Goal: Check status: Check status

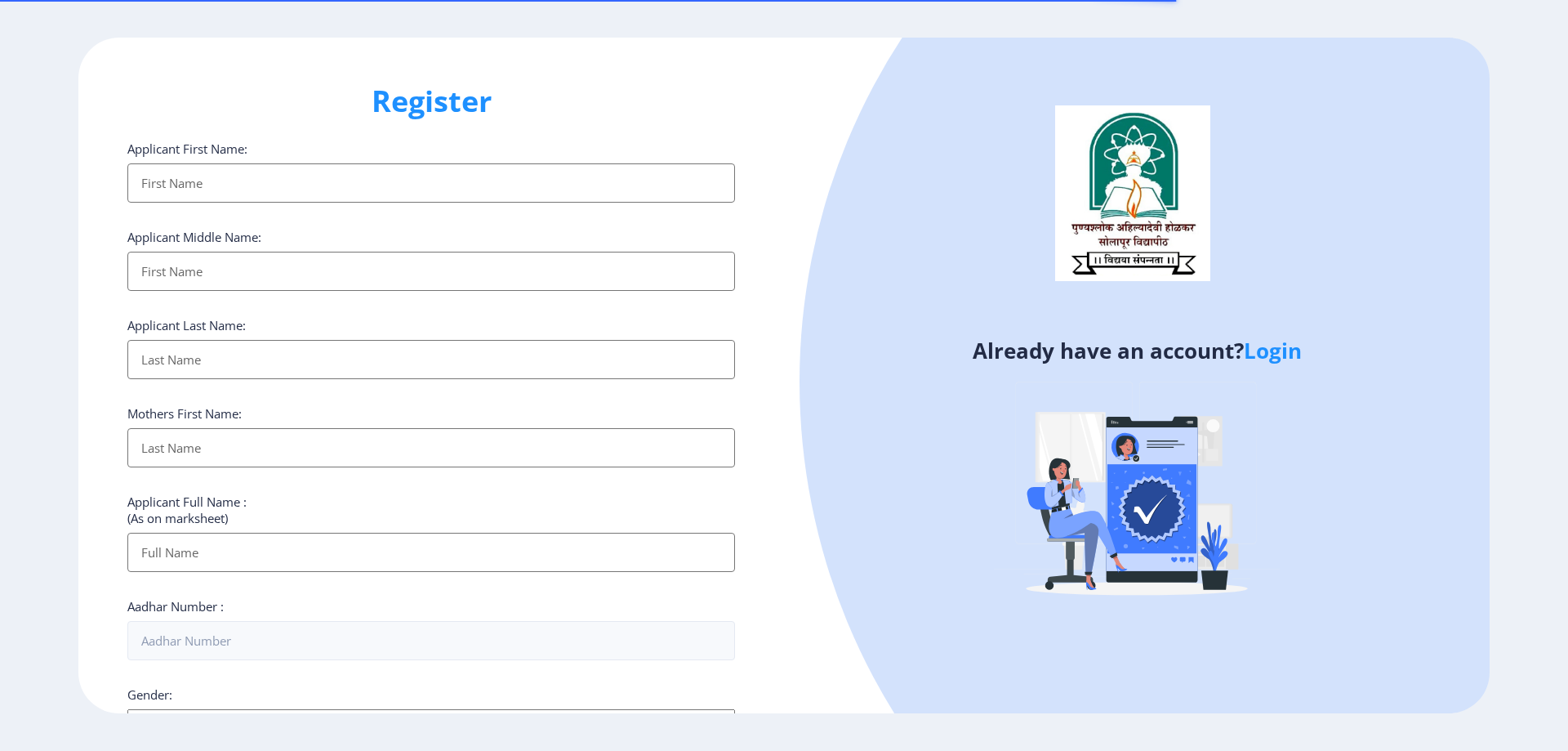
select select
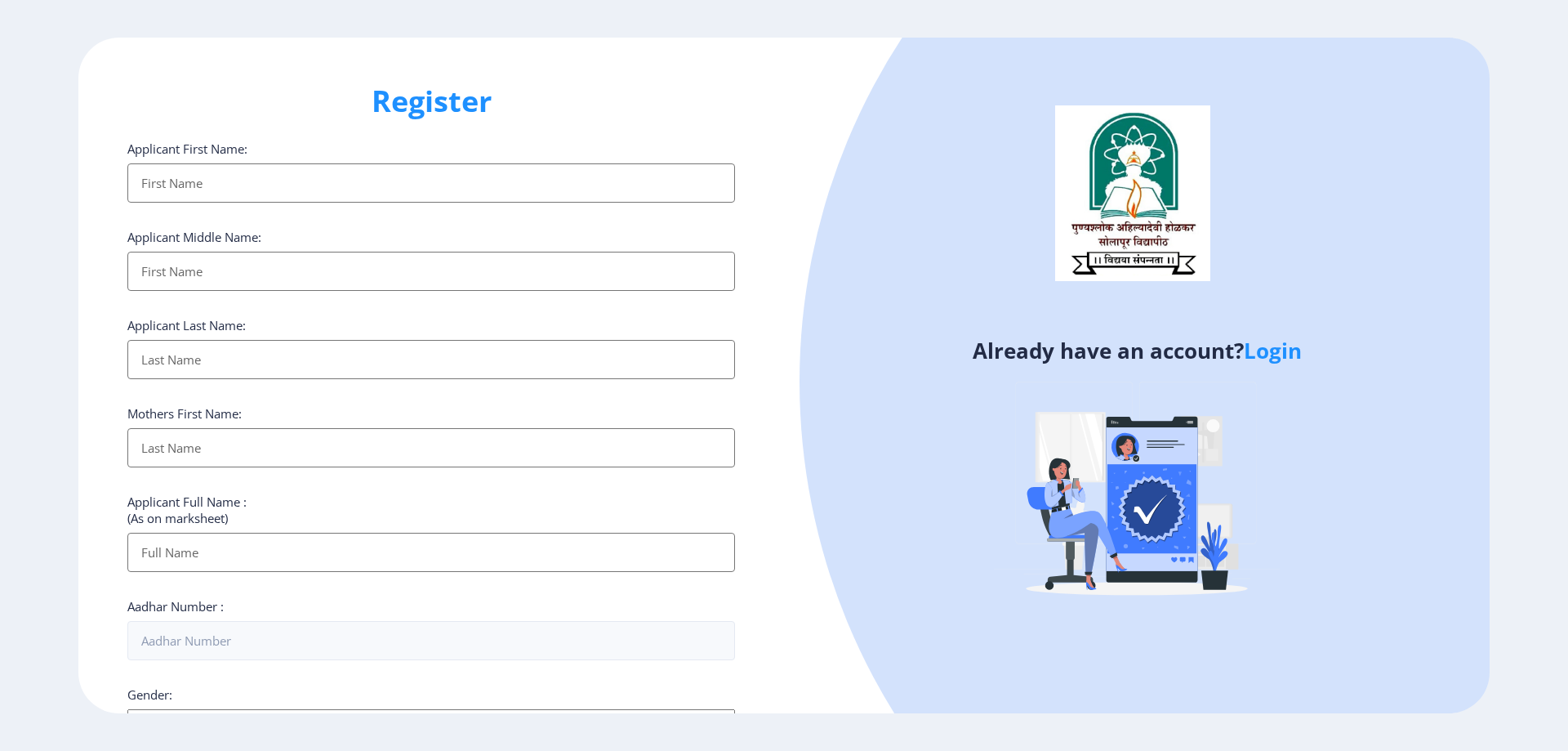
type input "[PERSON_NAME][EMAIL_ADDRESS][DOMAIN_NAME]"
click at [1269, 353] on link "Login" at bounding box center [1273, 350] width 58 height 30
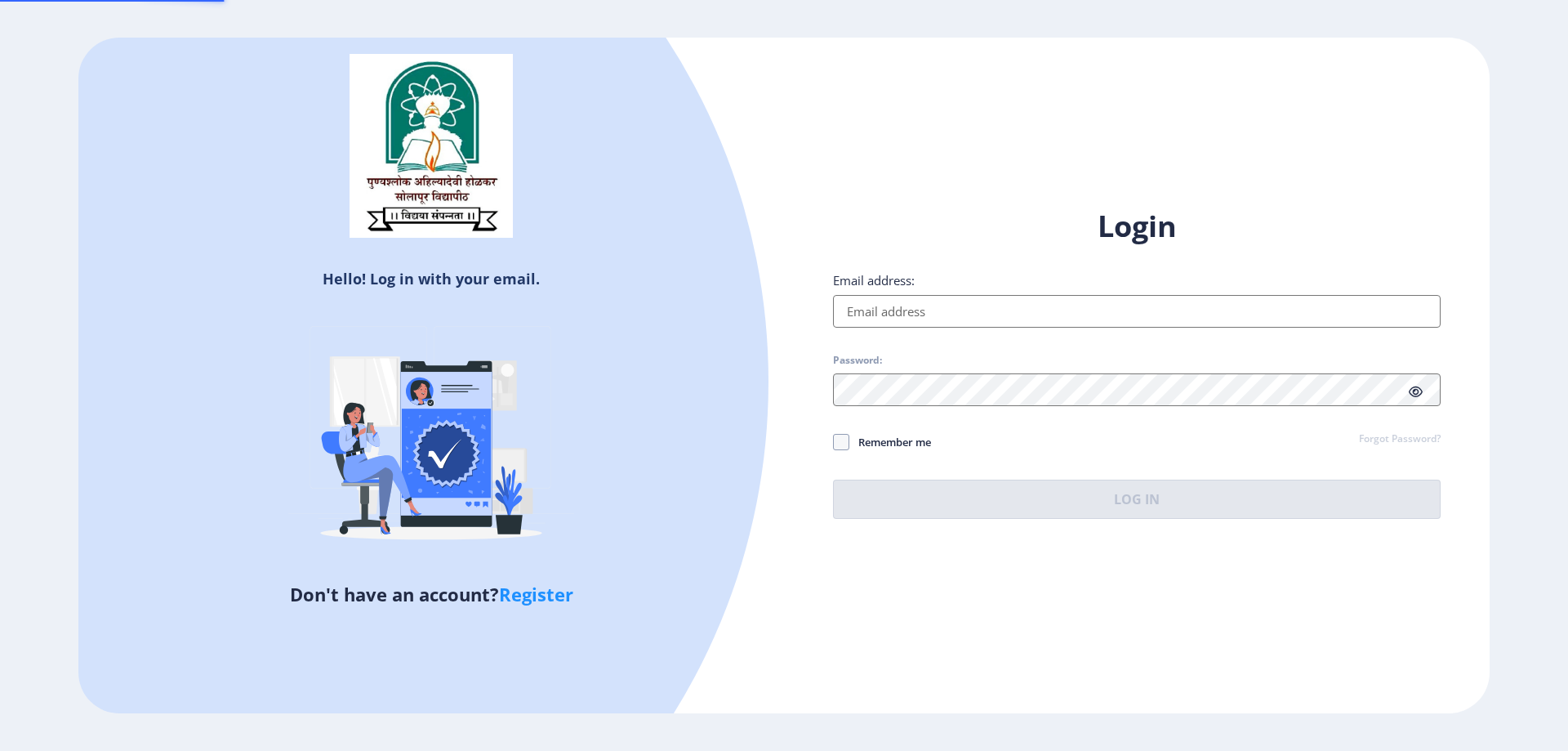
type input "[PERSON_NAME][EMAIL_ADDRESS][DOMAIN_NAME]"
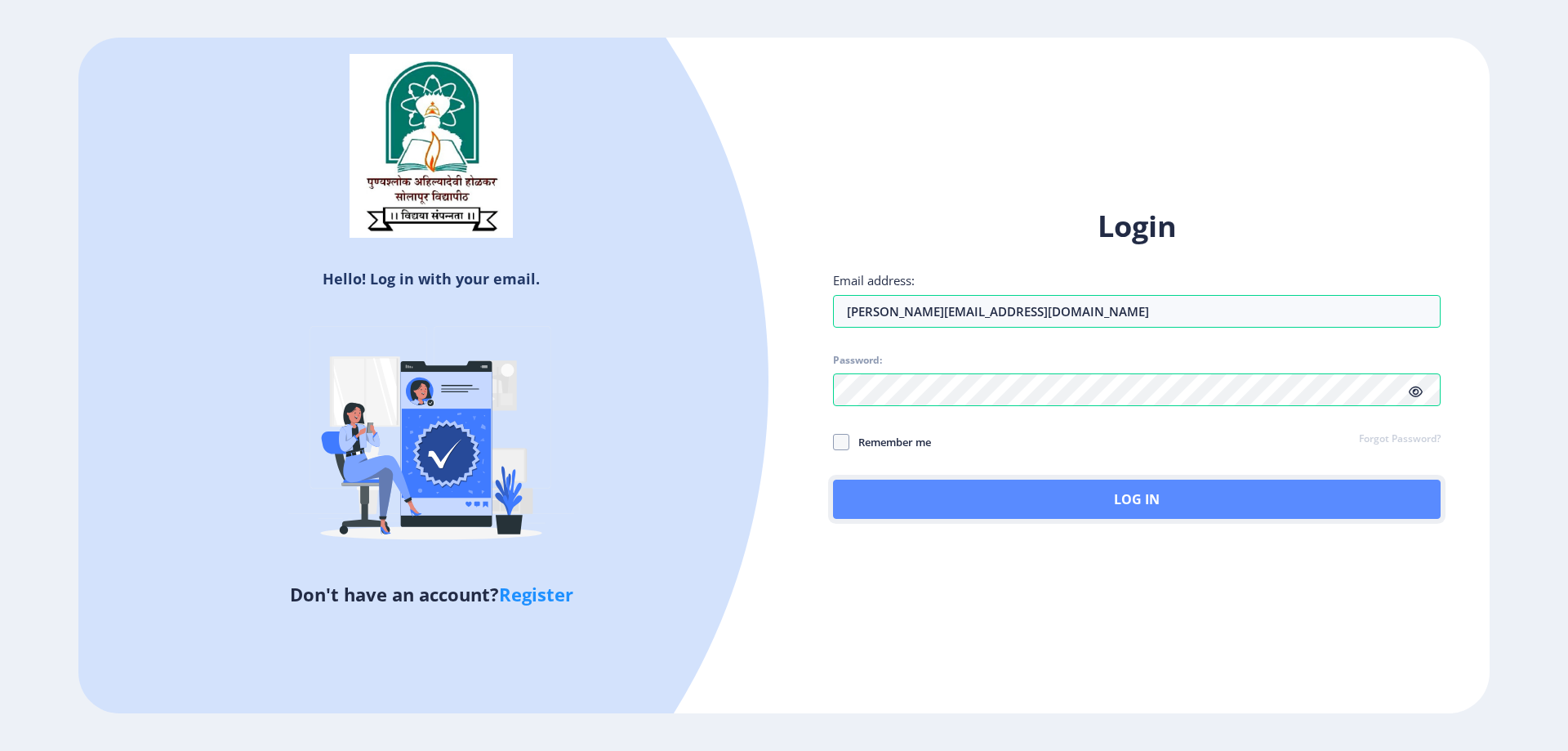
click at [1123, 499] on button "Log In" at bounding box center [1136, 499] width 607 height 40
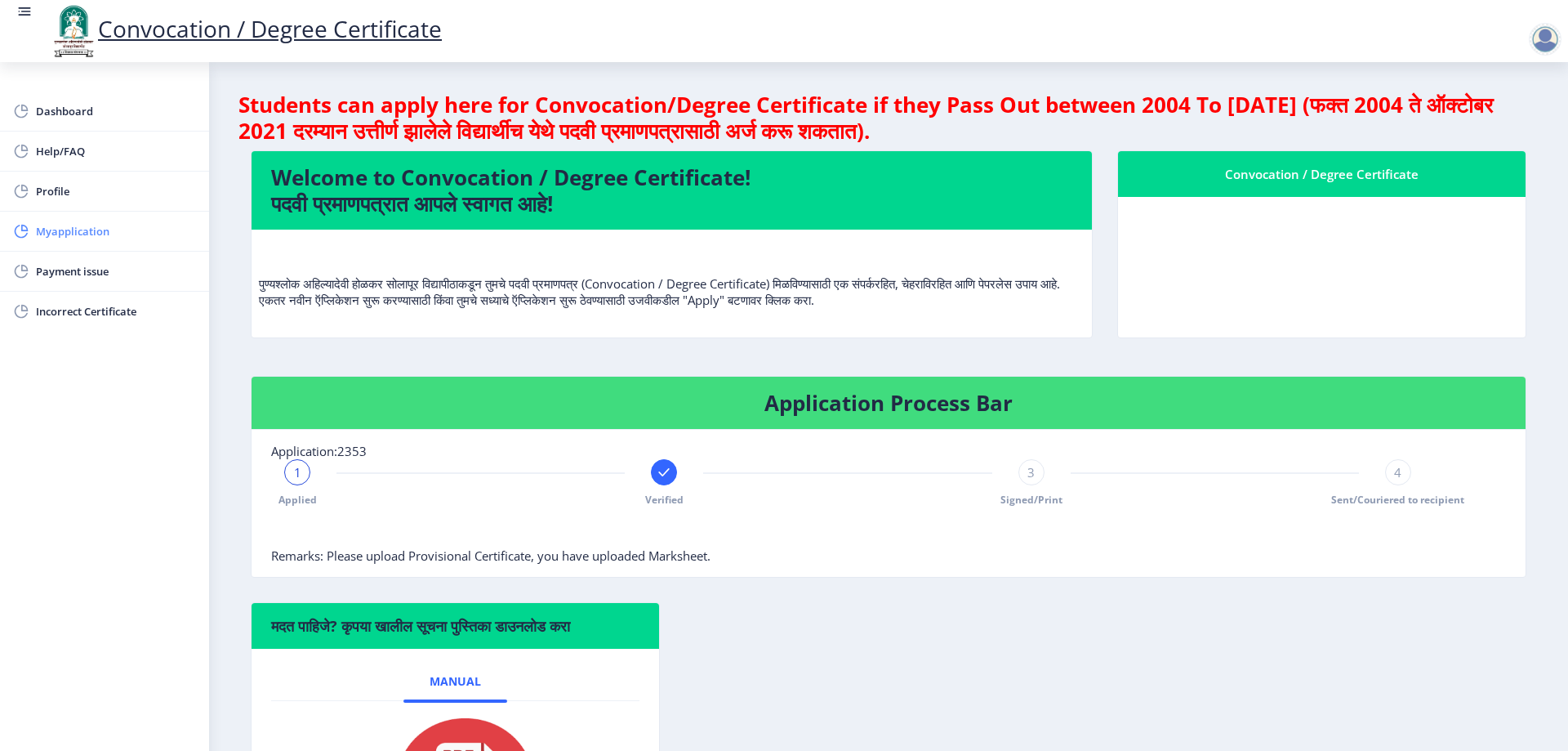
click at [84, 224] on span "Myapplication" at bounding box center [116, 231] width 160 height 20
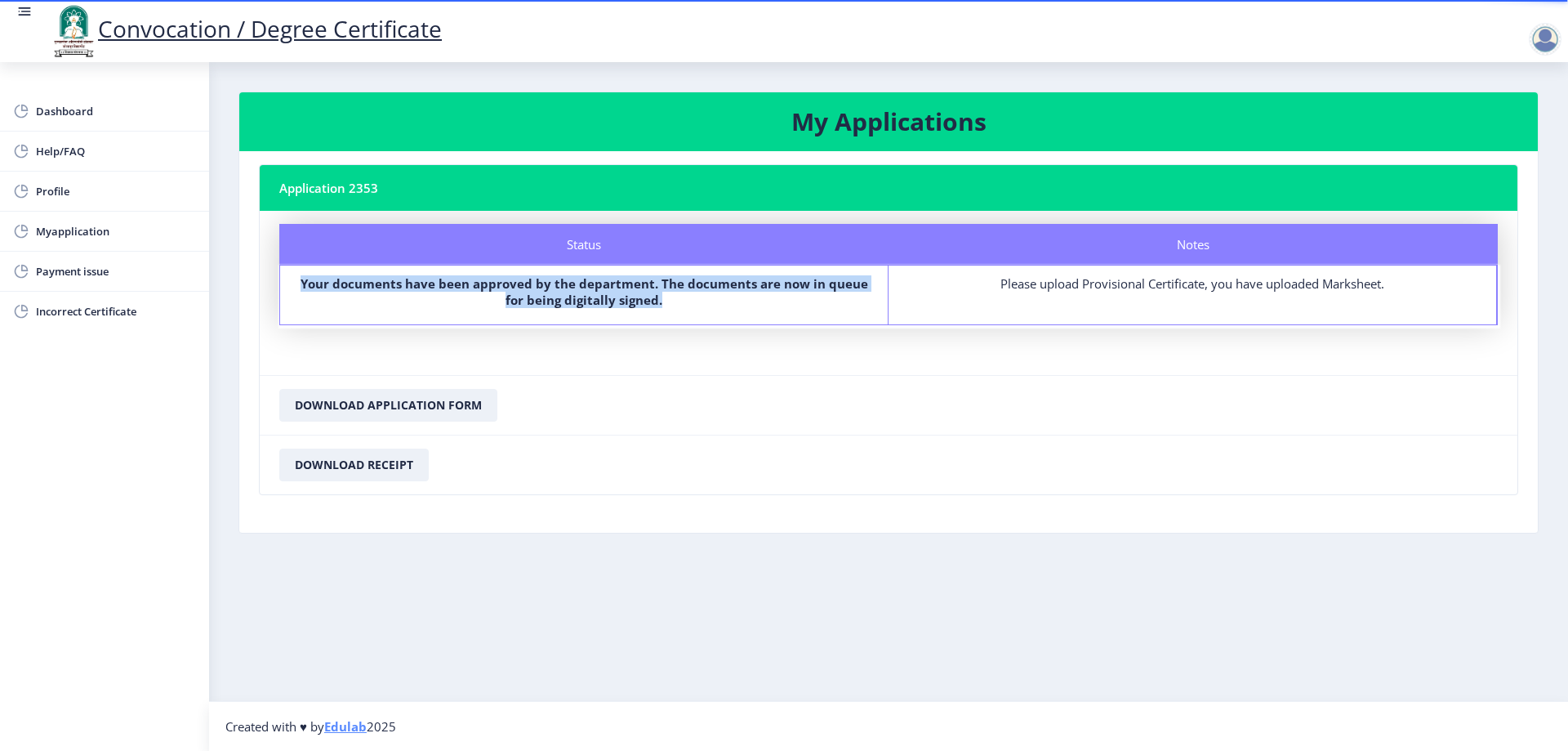
drag, startPoint x: 306, startPoint y: 280, endPoint x: 668, endPoint y: 296, distance: 362.4
click at [668, 296] on label "Your documents have been approved by the department. The documents are now in q…" at bounding box center [584, 291] width 578 height 32
copy b "Your documents have been approved by the department. The documents are now in q…"
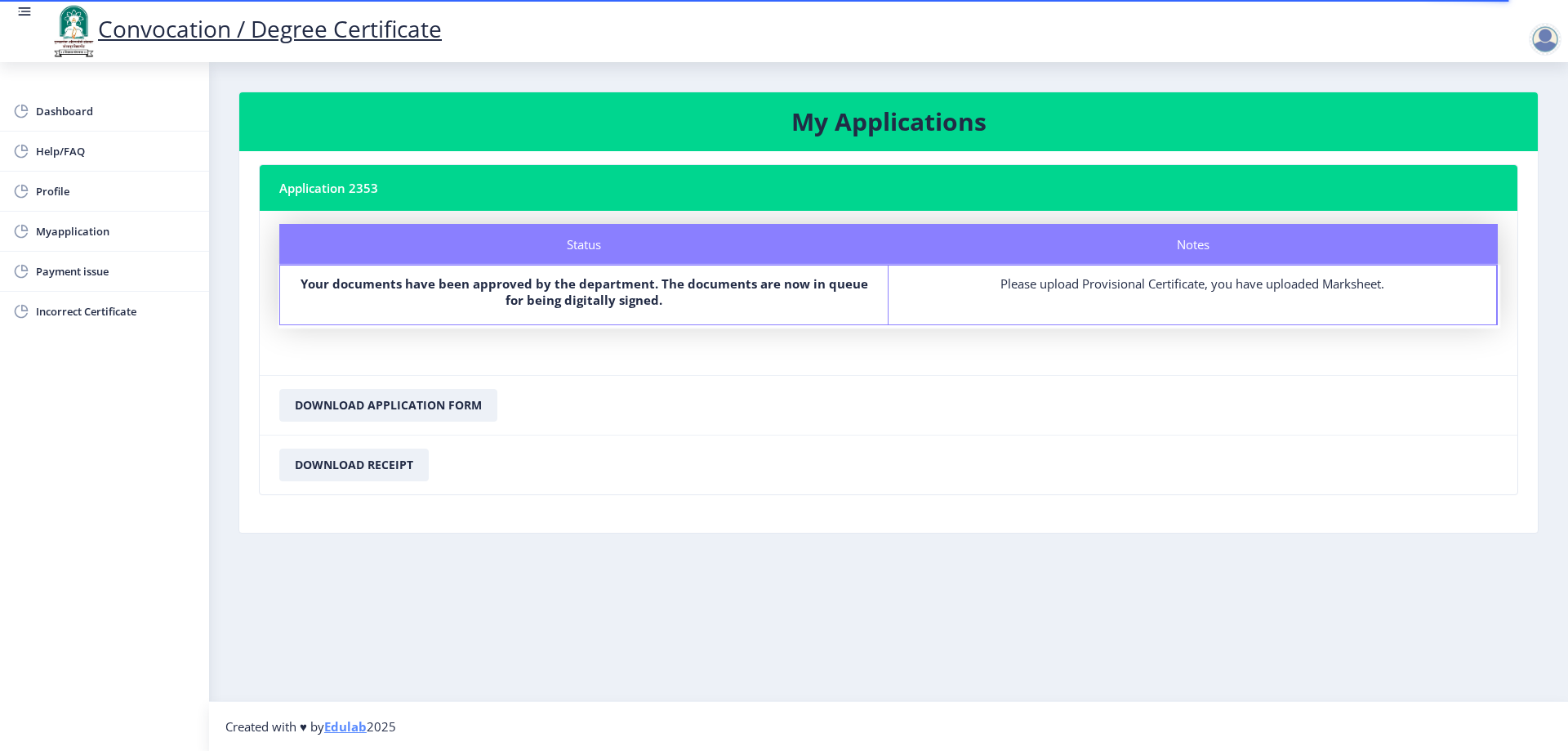
click at [662, 408] on nb-card-footer "Download Application Form" at bounding box center [888, 404] width 1257 height 59
